Goal: Navigation & Orientation: Find specific page/section

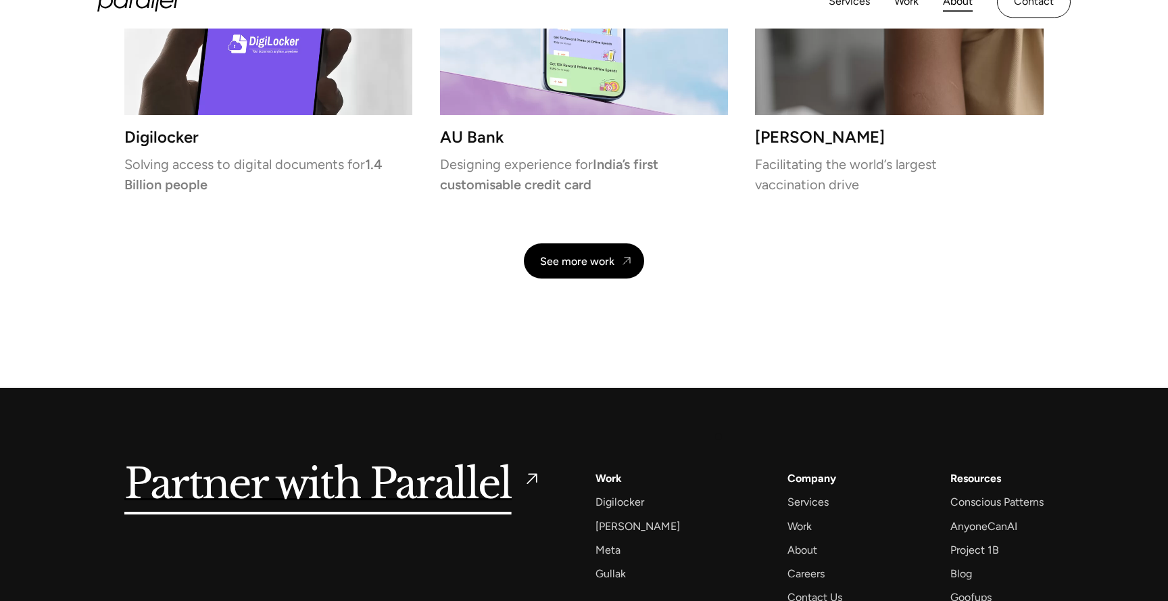
scroll to position [3235, 0]
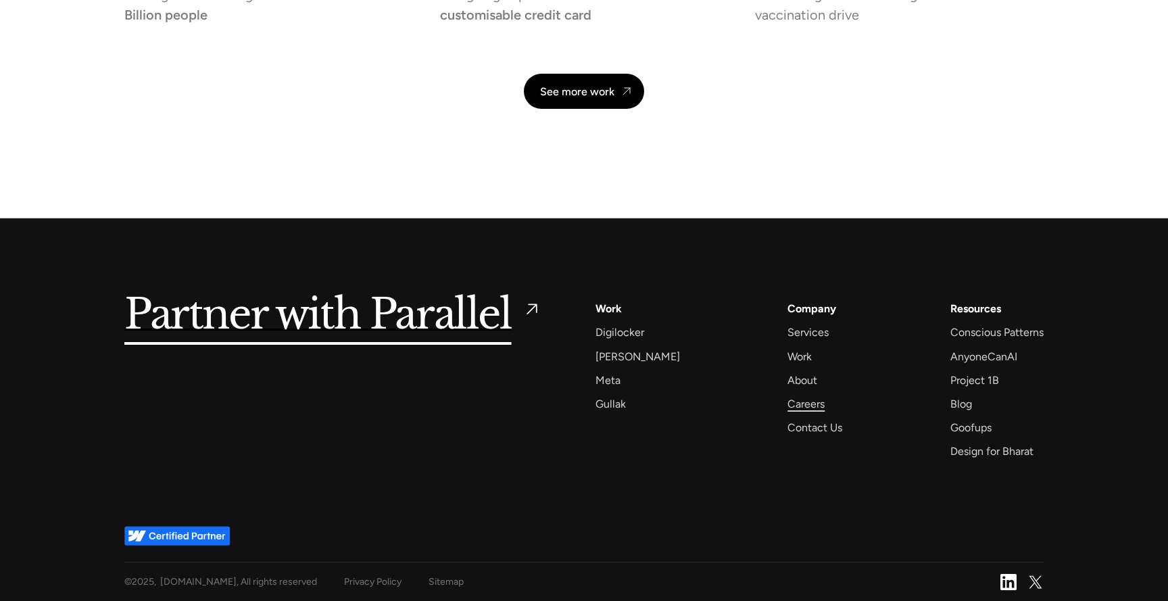
click at [787, 404] on div "Careers" at bounding box center [805, 404] width 37 height 18
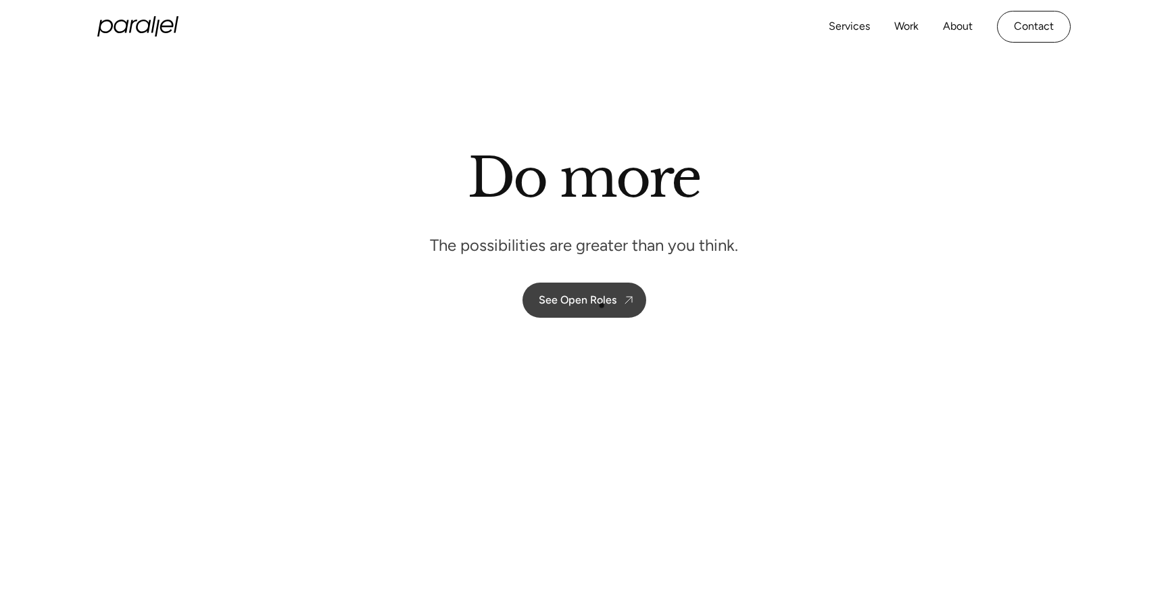
click at [605, 306] on link "See Open Roles" at bounding box center [584, 299] width 124 height 35
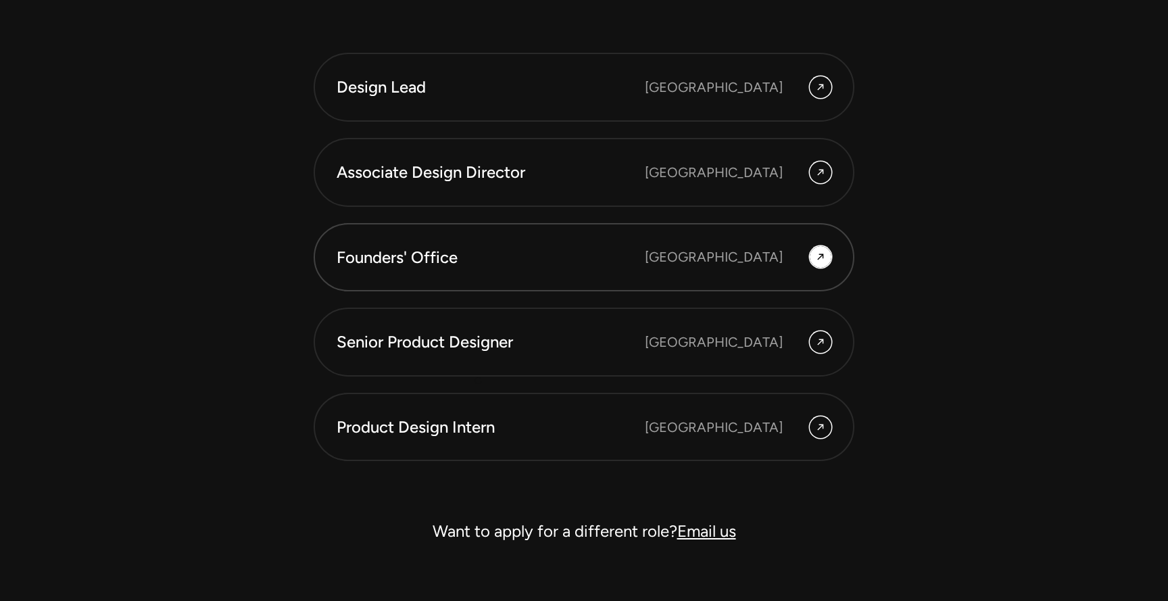
scroll to position [3840, 0]
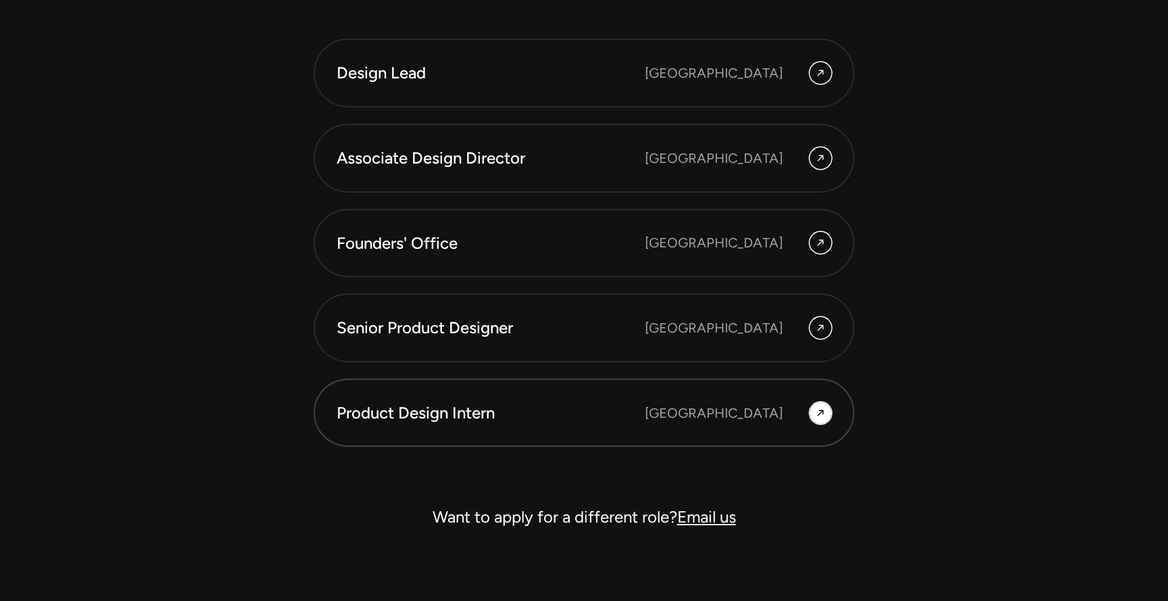
click at [456, 423] on div "Product Design Intern" at bounding box center [491, 412] width 308 height 23
click at [387, 326] on div "Senior Product Designer" at bounding box center [491, 327] width 308 height 23
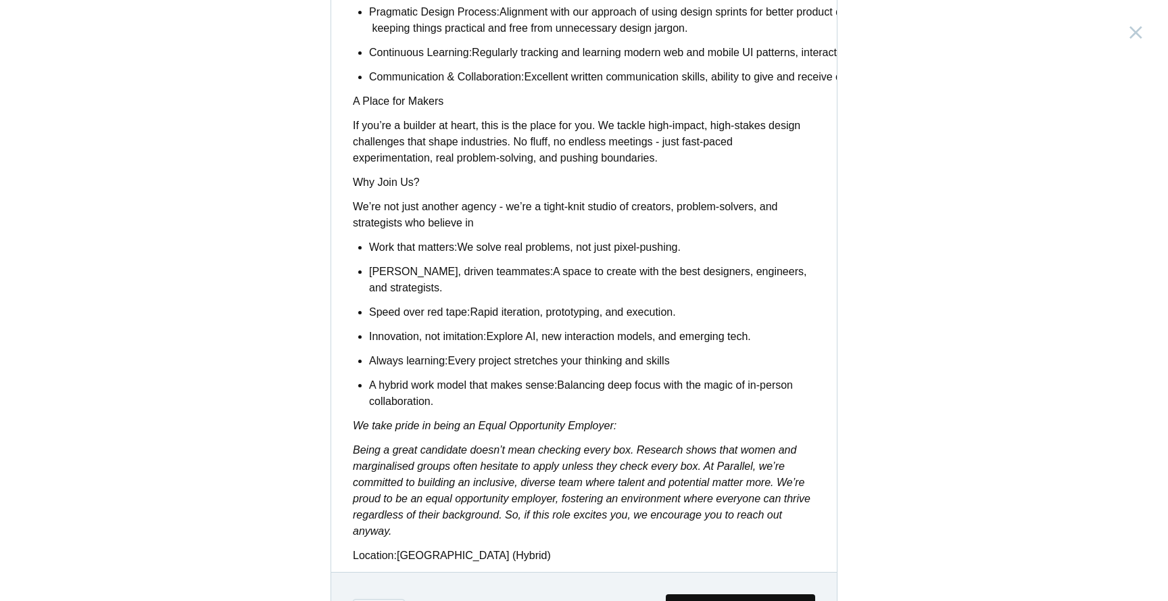
scroll to position [1016, 0]
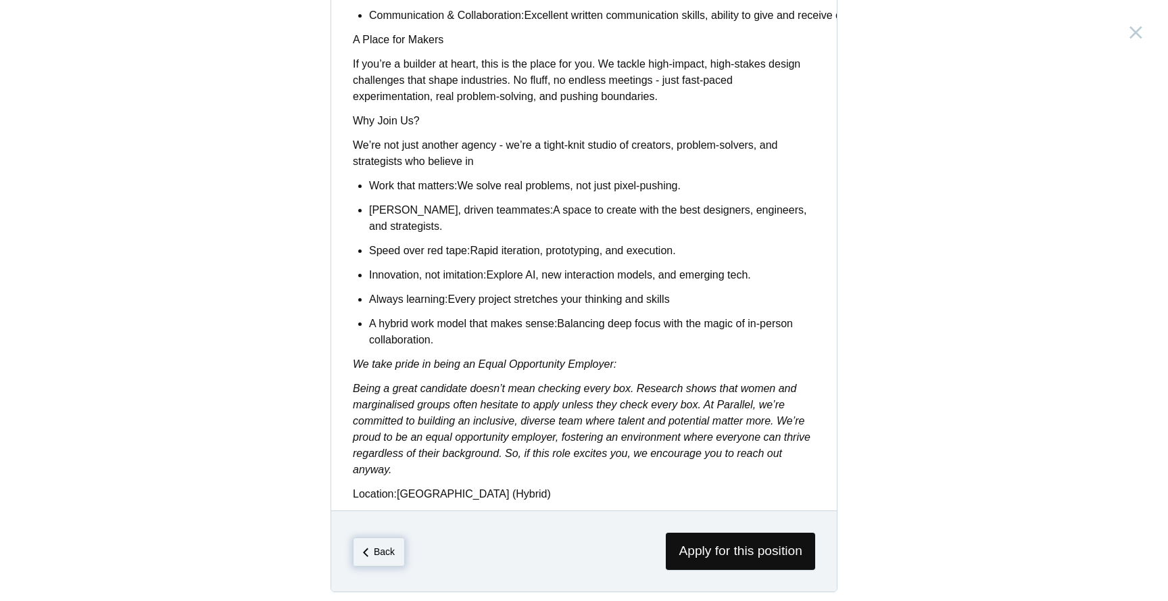
click at [373, 537] on span "Back" at bounding box center [379, 551] width 52 height 28
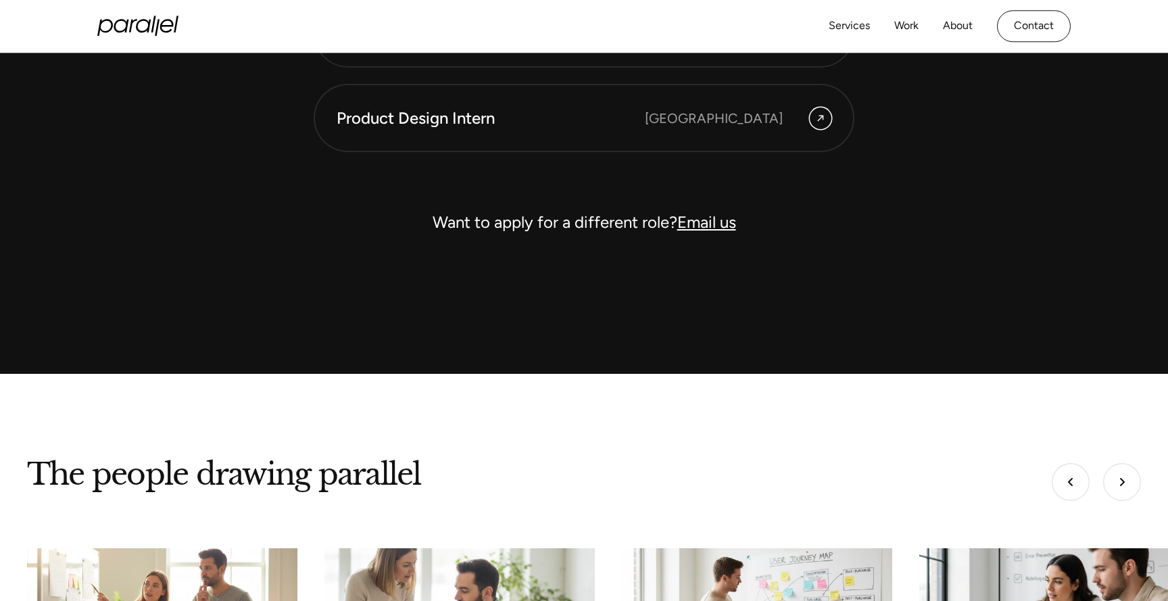
scroll to position [4132, 0]
